Goal: Find specific page/section: Find specific page/section

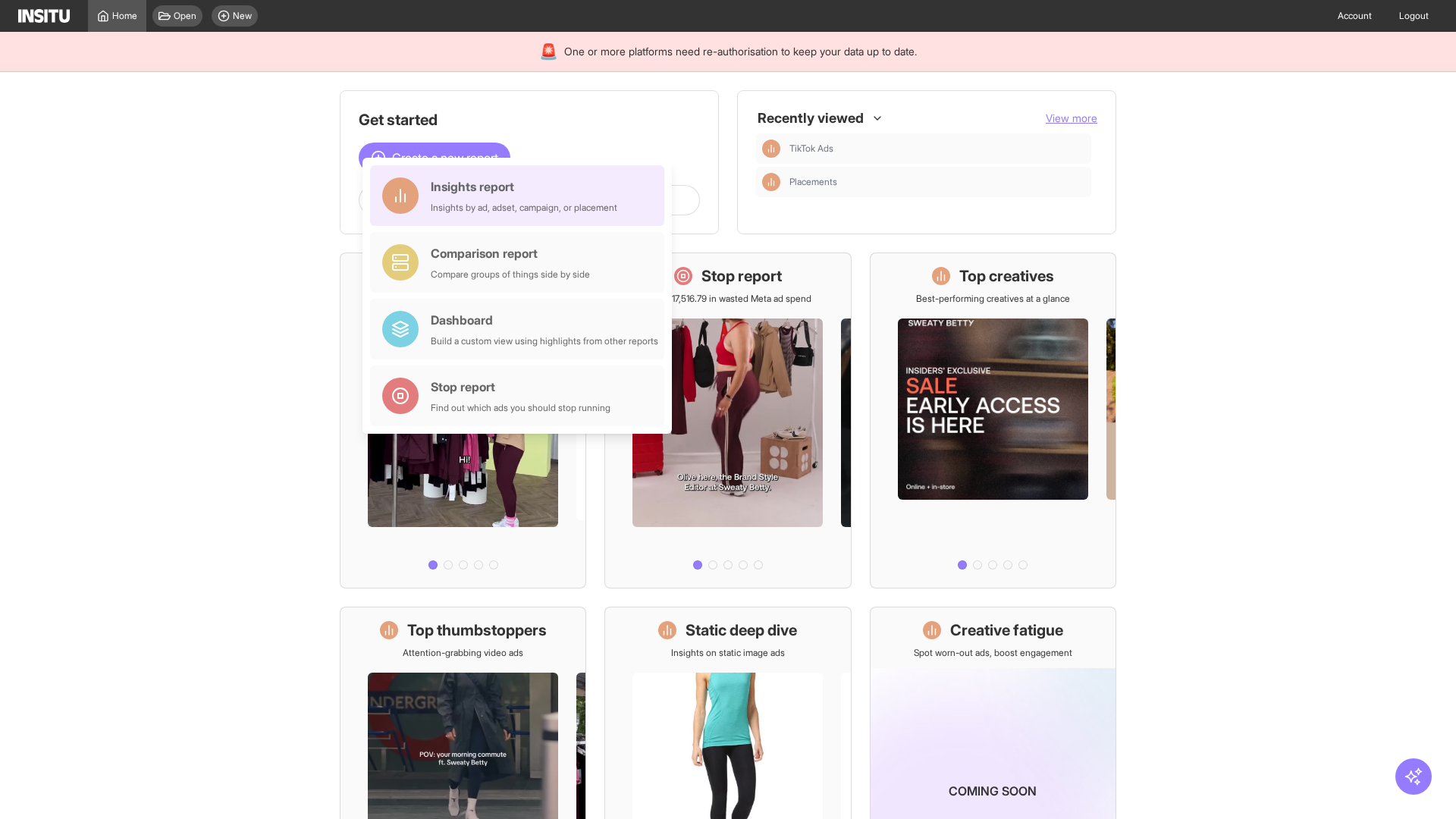
click at [521, 195] on div "Insights report Insights by ad, adset, campaign, or placement" at bounding box center [523, 195] width 187 height 36
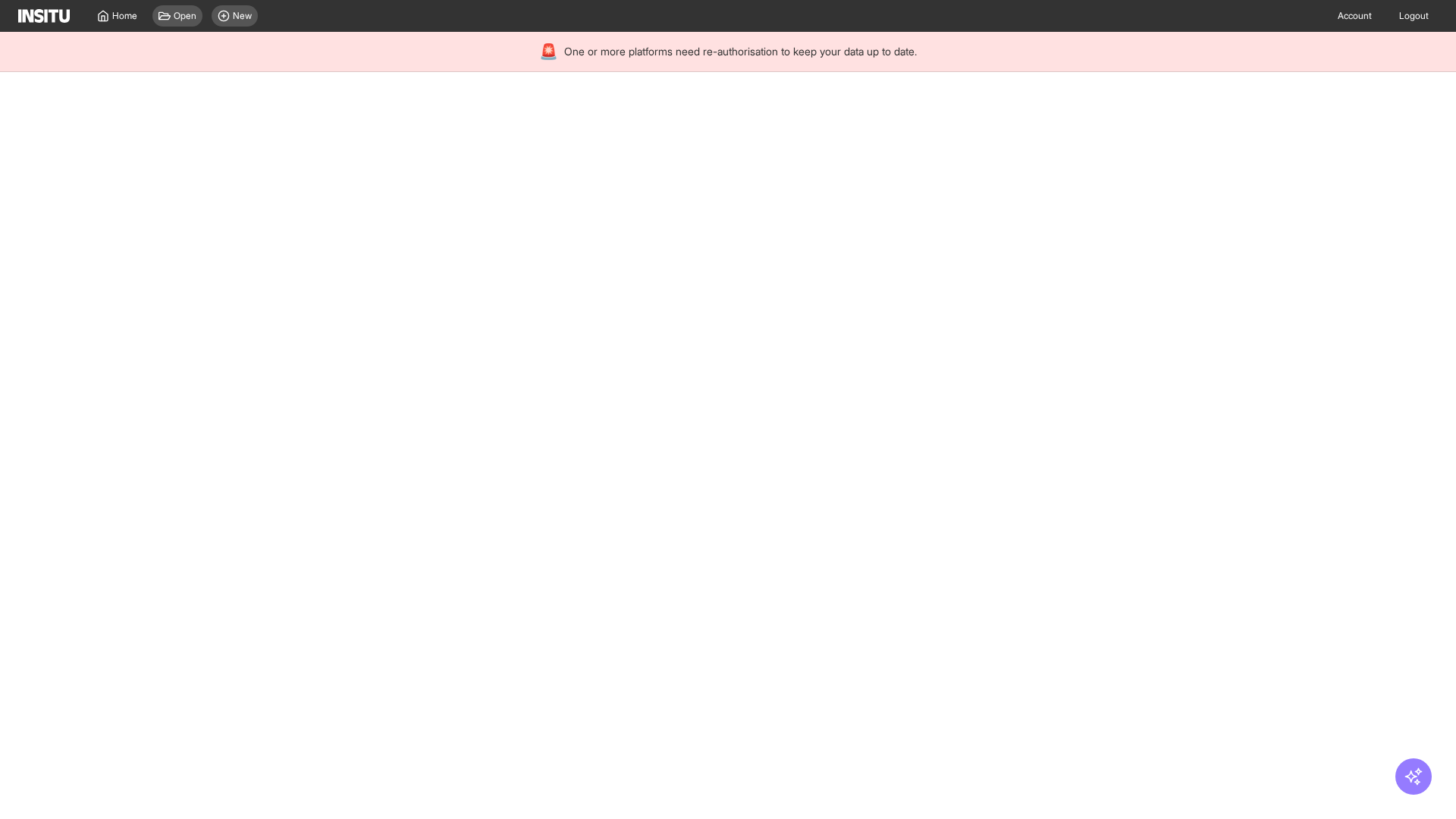
select select "**"
